Goal: Task Accomplishment & Management: Use online tool/utility

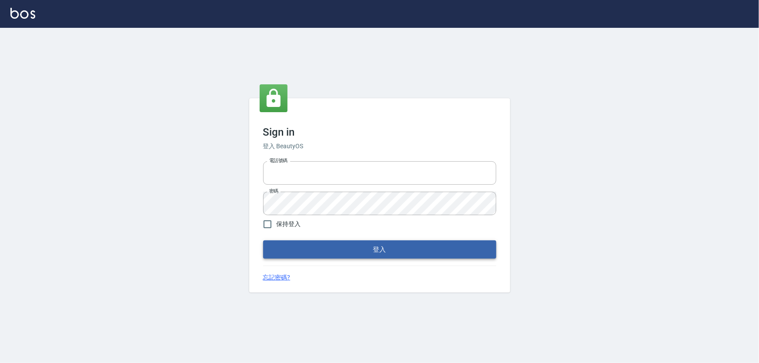
type input "0966106859"
click at [300, 247] on button "登入" at bounding box center [379, 250] width 233 height 18
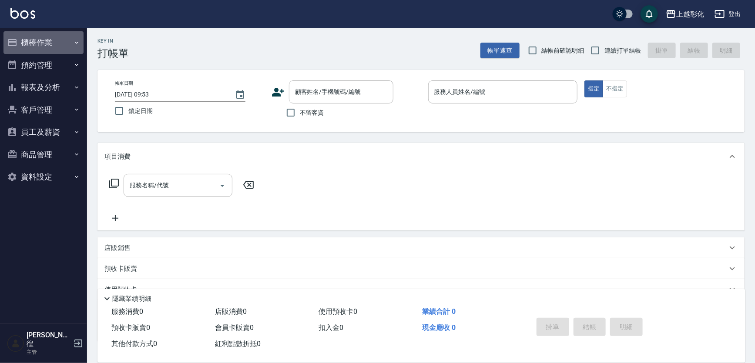
click at [39, 40] on button "櫃檯作業" at bounding box center [43, 42] width 80 height 23
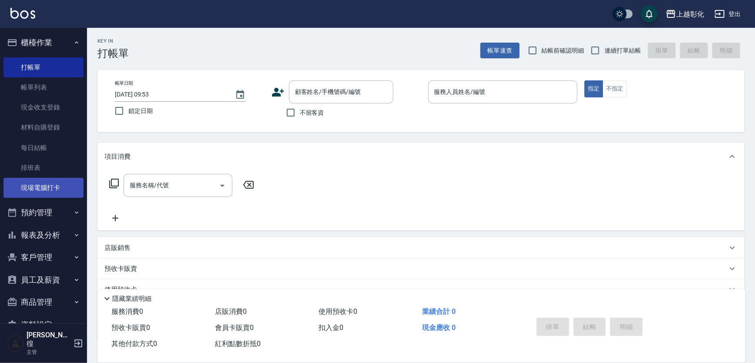
click at [34, 189] on link "現場電腦打卡" at bounding box center [43, 188] width 80 height 20
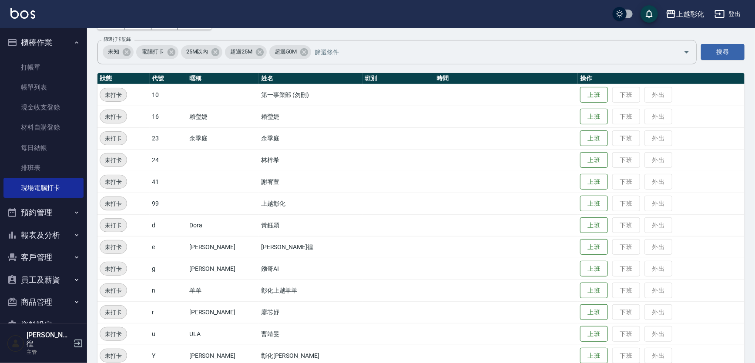
scroll to position [92, 0]
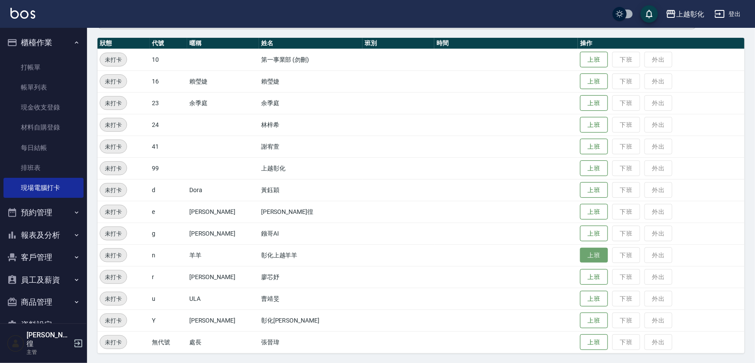
click at [581, 255] on button "上班" at bounding box center [594, 255] width 28 height 15
click at [580, 255] on button "上班" at bounding box center [594, 255] width 28 height 15
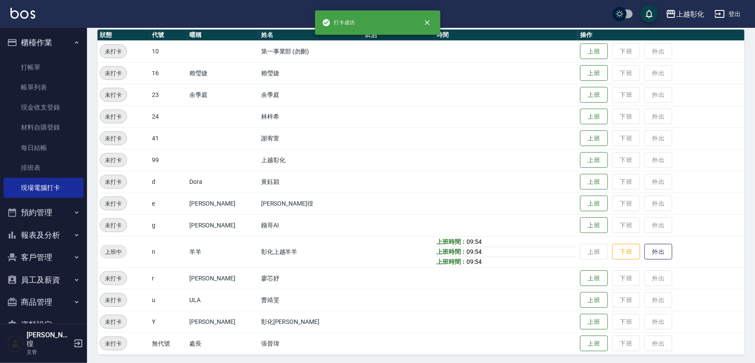
scroll to position [101, 0]
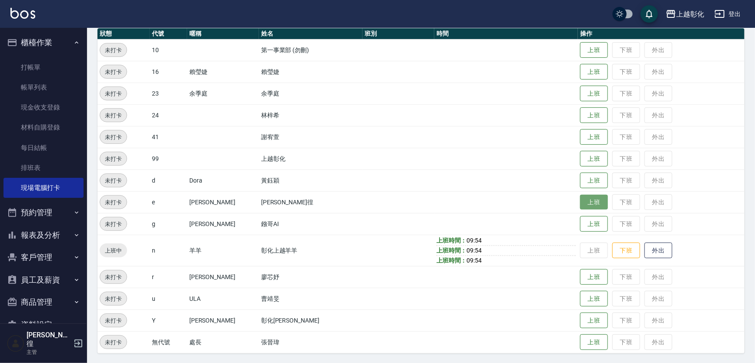
click at [580, 200] on button "上班" at bounding box center [594, 202] width 28 height 15
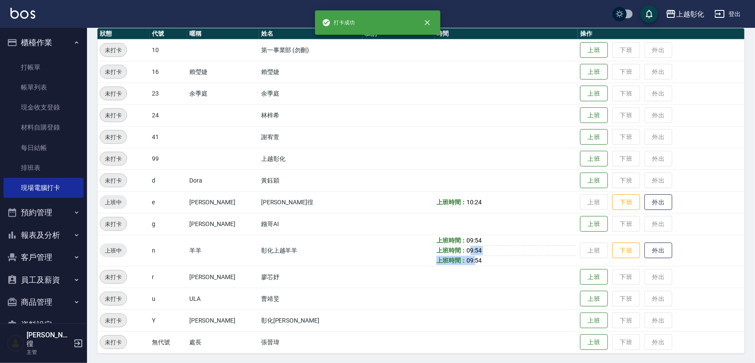
drag, startPoint x: 442, startPoint y: 252, endPoint x: 453, endPoint y: 258, distance: 12.7
click at [453, 258] on td "上班時間： 09:54 上班時間： 09:54 上班時間： 09:54" at bounding box center [506, 250] width 144 height 31
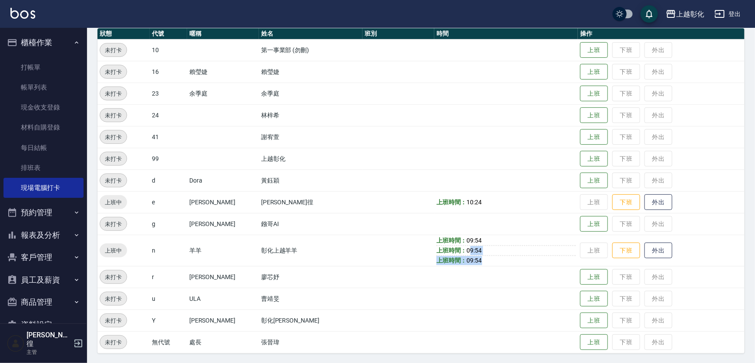
click at [467, 258] on span "09:54" at bounding box center [474, 260] width 15 height 7
drag, startPoint x: 460, startPoint y: 261, endPoint x: 429, endPoint y: 249, distance: 33.1
click at [434, 249] on td "上班時間： 09:54 上班時間： 09:54 上班時間： 09:54" at bounding box center [506, 250] width 144 height 31
click at [436, 249] on b "上班時間：" at bounding box center [451, 250] width 30 height 7
drag, startPoint x: 478, startPoint y: 256, endPoint x: 403, endPoint y: 242, distance: 76.2
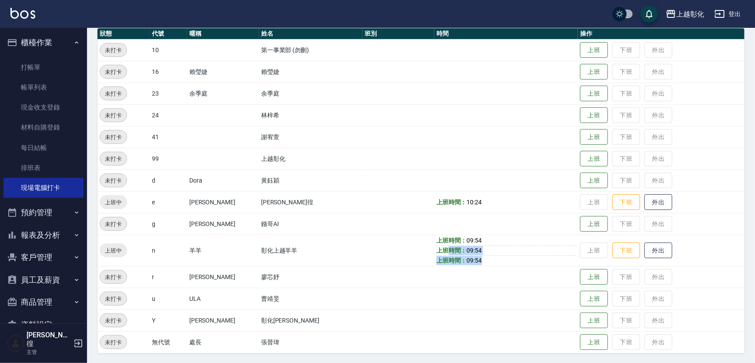
click at [403, 242] on tr "上班中 n 羊羊 彰化上越羊羊 上班時間： 09:54 上班時間： 09:54 上班時間： 09:54 上班 下班 外出" at bounding box center [420, 250] width 647 height 31
click at [403, 242] on td at bounding box center [399, 250] width 72 height 31
click at [587, 71] on button "上班" at bounding box center [594, 71] width 28 height 15
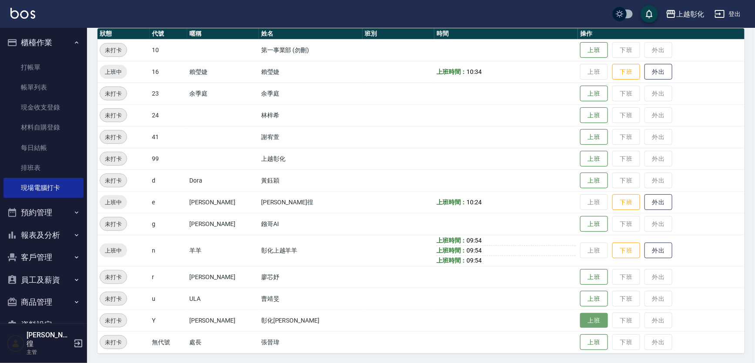
click at [583, 323] on button "上班" at bounding box center [594, 320] width 28 height 15
